Goal: Task Accomplishment & Management: Use online tool/utility

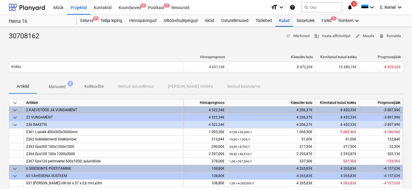
click at [284, 21] on div "Kulud" at bounding box center [284, 21] width 18 height 12
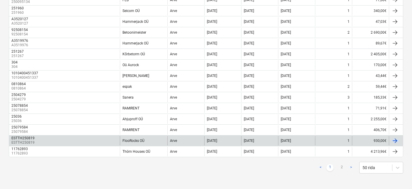
scroll to position [496, 0]
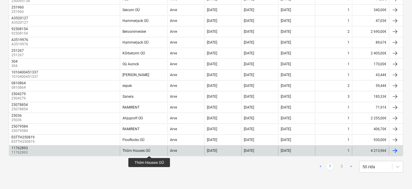
click at [149, 151] on div "Thörn Houses OÜ" at bounding box center [136, 151] width 28 height 4
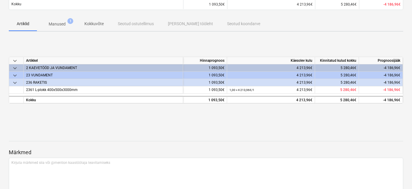
scroll to position [34, 0]
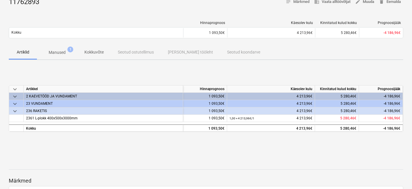
click at [64, 52] on p "Manused" at bounding box center [57, 52] width 17 height 6
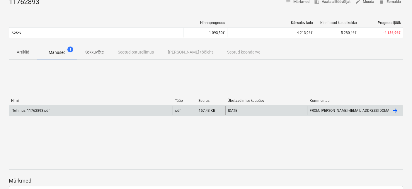
click at [38, 109] on div "Tellimus_11762893.pdf" at bounding box center [30, 111] width 38 height 4
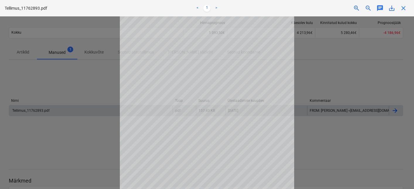
click at [111, 88] on div at bounding box center [207, 102] width 414 height 173
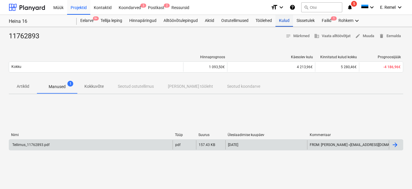
click at [279, 21] on div "Kulud" at bounding box center [284, 21] width 18 height 12
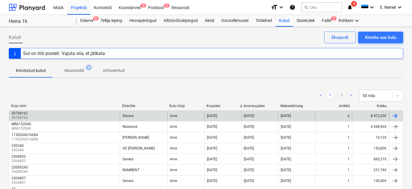
click at [56, 112] on div "30708162 30708162" at bounding box center [64, 115] width 111 height 9
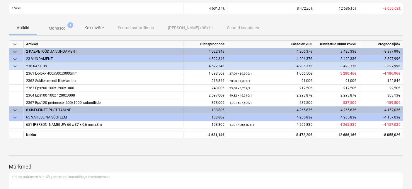
scroll to position [8, 0]
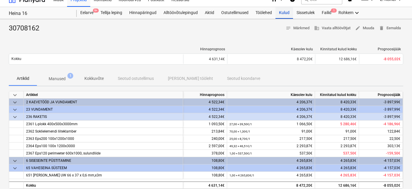
click at [280, 12] on div "Kulud" at bounding box center [284, 13] width 18 height 12
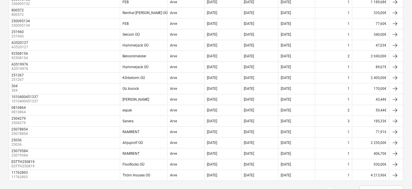
scroll to position [472, 0]
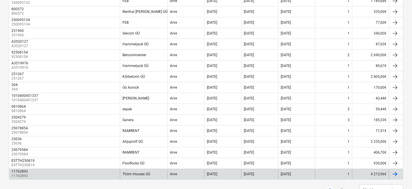
click at [80, 172] on div "11762893 11762893" at bounding box center [64, 173] width 111 height 9
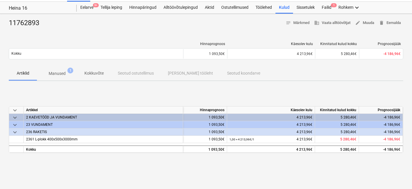
scroll to position [14, 0]
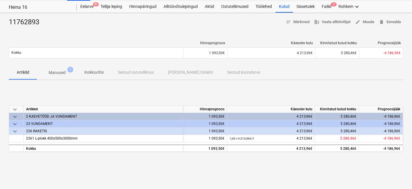
click at [60, 73] on p "Manused" at bounding box center [57, 73] width 17 height 6
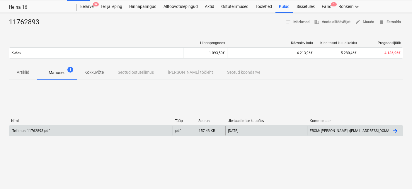
click at [43, 126] on div "Tellimus_11762893.pdf pdf 157.43 KB [DATE] FROM: [PERSON_NAME] <[EMAIL_ADDRESS]…" at bounding box center [206, 130] width 394 height 11
click at [44, 133] on div "Tellimus_11762893.pdf" at bounding box center [90, 130] width 163 height 9
click at [398, 132] on div at bounding box center [394, 130] width 7 height 7
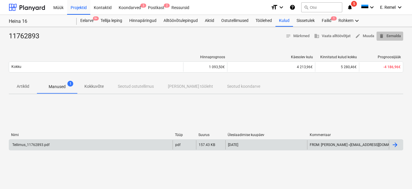
click at [395, 37] on span "delete Eemalda" at bounding box center [389, 36] width 22 height 7
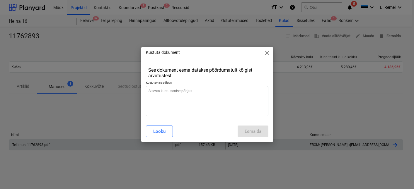
type textarea "x"
click at [183, 93] on textarea at bounding box center [207, 101] width 122 height 30
type textarea "t"
type textarea "x"
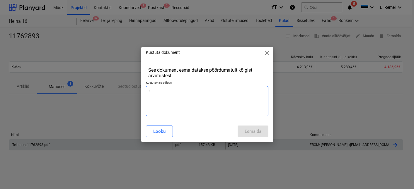
type textarea "to"
type textarea "x"
type textarea "top"
type textarea "x"
type textarea "topl"
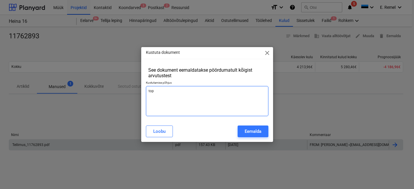
type textarea "x"
type textarea "top"
type textarea "x"
type textarea "[PERSON_NAME]"
type textarea "x"
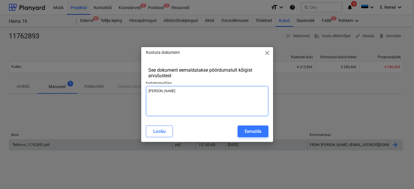
type textarea "[PERSON_NAME]"
type textarea "x"
type textarea "topelt"
type textarea "x"
type textarea "topelt"
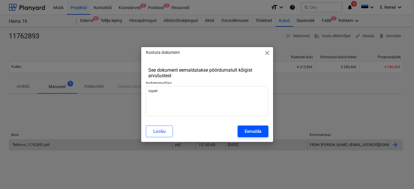
click at [254, 130] on div "Eemalda" at bounding box center [252, 132] width 17 height 8
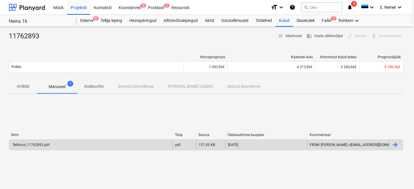
type textarea "x"
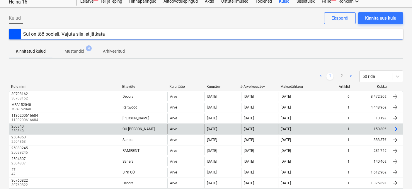
scroll to position [20, 0]
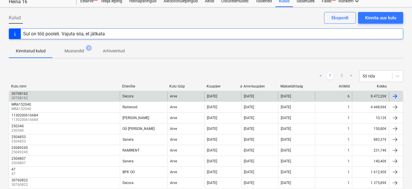
click at [28, 97] on p "30708162" at bounding box center [20, 98] width 18 height 5
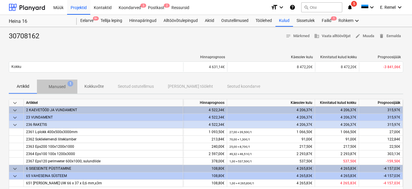
click at [49, 86] on p "Manused" at bounding box center [57, 87] width 17 height 6
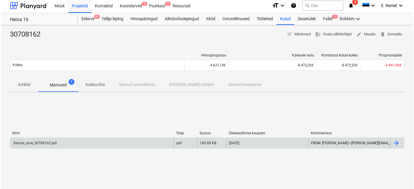
scroll to position [2, 0]
click at [54, 141] on div "Decora_arve_30708162.pdf" at bounding box center [33, 143] width 44 height 4
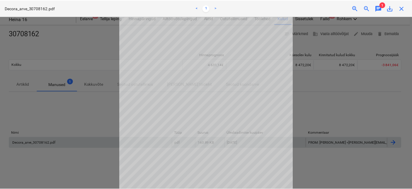
scroll to position [1, 0]
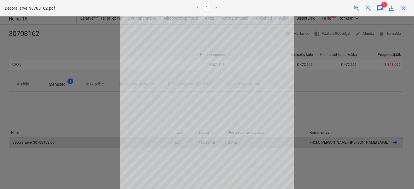
click at [69, 56] on div at bounding box center [207, 102] width 414 height 173
click at [63, 39] on div at bounding box center [207, 102] width 414 height 173
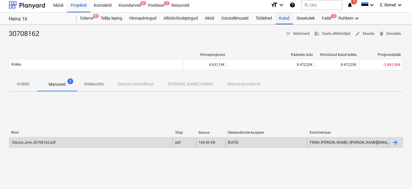
click at [282, 17] on div "Kulud" at bounding box center [284, 19] width 18 height 12
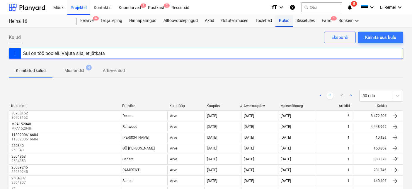
click at [288, 22] on div "Kulud" at bounding box center [284, 21] width 18 height 12
click at [328, 19] on div "Failid 1" at bounding box center [326, 21] width 17 height 12
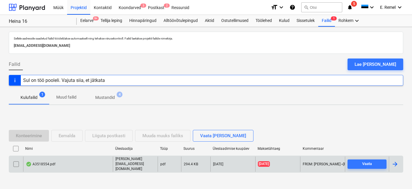
click at [78, 166] on div "A3518554.pdf" at bounding box center [68, 164] width 90 height 15
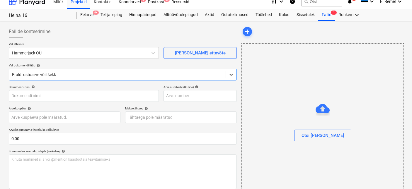
type input "A3518554"
type input "[DATE]"
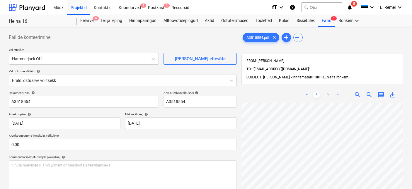
scroll to position [78, 16]
click at [330, 91] on link "2" at bounding box center [327, 94] width 7 height 7
click at [355, 91] on span "zoom_in" at bounding box center [357, 94] width 7 height 7
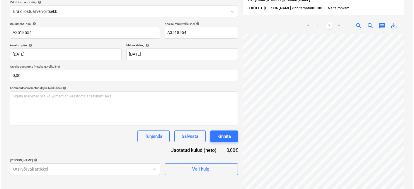
scroll to position [83, 0]
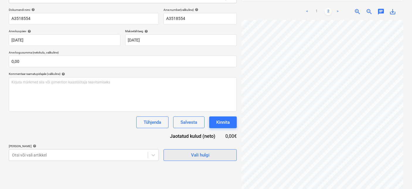
click at [190, 157] on span "Vali hulgi" at bounding box center [200, 155] width 59 height 8
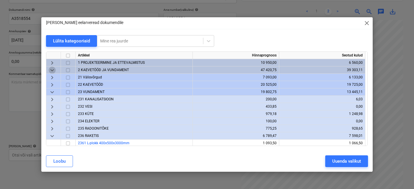
click at [54, 71] on span "keyboard_arrow_down" at bounding box center [52, 70] width 7 height 7
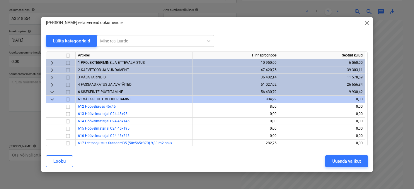
click at [88, 76] on span "3 VÄLISTARINDID" at bounding box center [92, 77] width 28 height 4
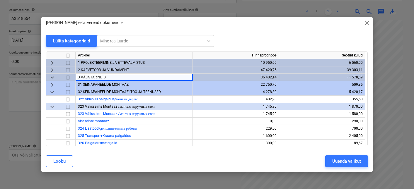
click at [88, 84] on span "31 SEINAPANEELIDE MONTAAZ" at bounding box center [103, 85] width 51 height 4
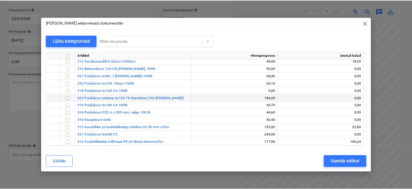
scroll to position [39, 0]
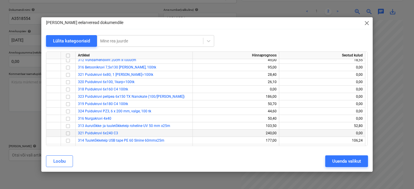
click at [67, 133] on input "checkbox" at bounding box center [67, 133] width 7 height 7
click at [334, 163] on div "Uuenda valikut" at bounding box center [346, 161] width 29 height 8
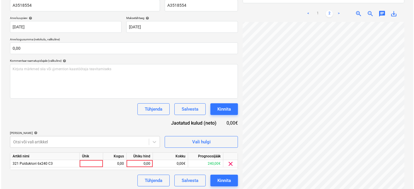
scroll to position [98, 0]
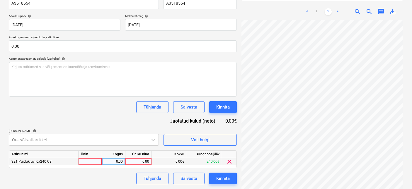
click at [88, 160] on div at bounding box center [89, 161] width 23 height 7
type input "1"
click at [112, 163] on div "0,00" at bounding box center [113, 161] width 18 height 7
type input "1"
click at [139, 163] on div "0,00" at bounding box center [138, 161] width 21 height 7
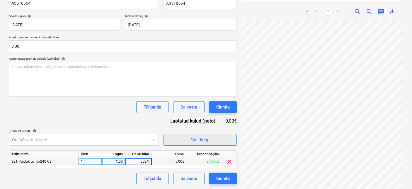
type input "552,13"
click at [103, 175] on div "Tühjenda Salvesta Kinnita" at bounding box center [123, 179] width 228 height 12
click at [216, 179] on div "Kinnita" at bounding box center [222, 179] width 13 height 8
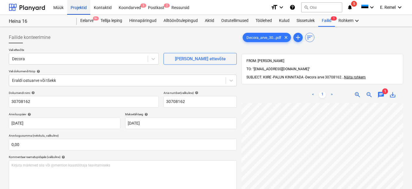
click at [81, 6] on div "Projektid" at bounding box center [78, 7] width 23 height 15
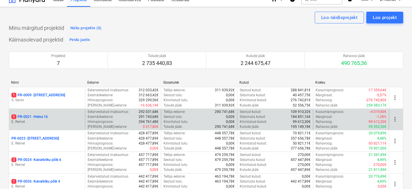
scroll to position [13, 0]
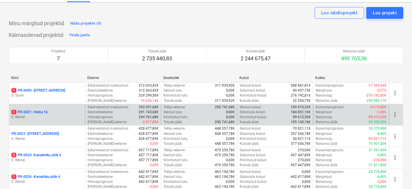
click at [36, 114] on p "1 PR-0021 - Heina 16" at bounding box center [29, 112] width 36 height 5
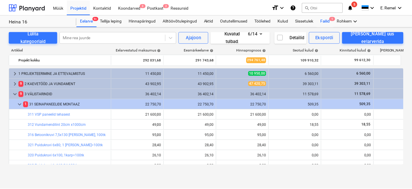
scroll to position [162, 0]
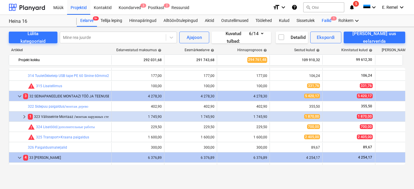
click at [326, 18] on div "Failid 1" at bounding box center [326, 21] width 17 height 12
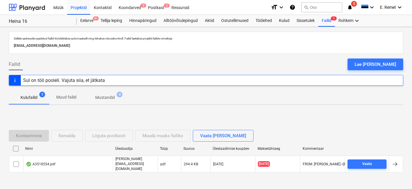
scroll to position [11, 0]
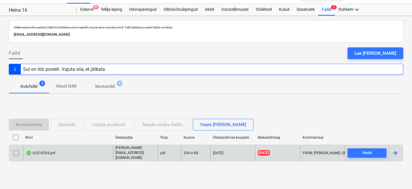
click at [58, 154] on div "A3518554.pdf" at bounding box center [68, 152] width 90 height 15
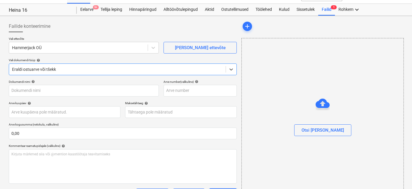
type input "A3518554"
type input "[DATE]"
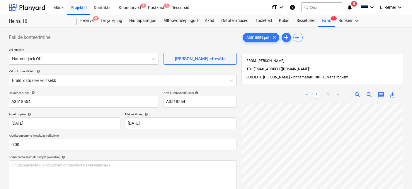
scroll to position [0, 16]
click at [77, 7] on div "Projektid" at bounding box center [78, 7] width 23 height 15
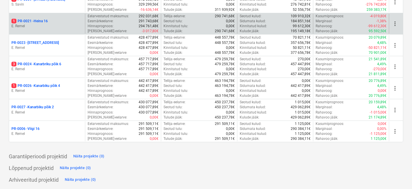
scroll to position [90, 0]
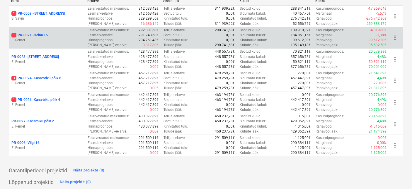
click at [35, 35] on p "1 PR-0021 - Heina 16" at bounding box center [29, 35] width 36 height 5
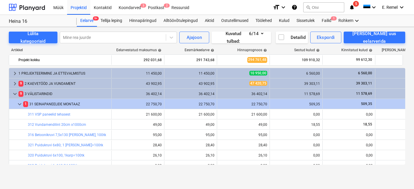
scroll to position [162, 0]
